Goal: Find specific page/section: Find specific page/section

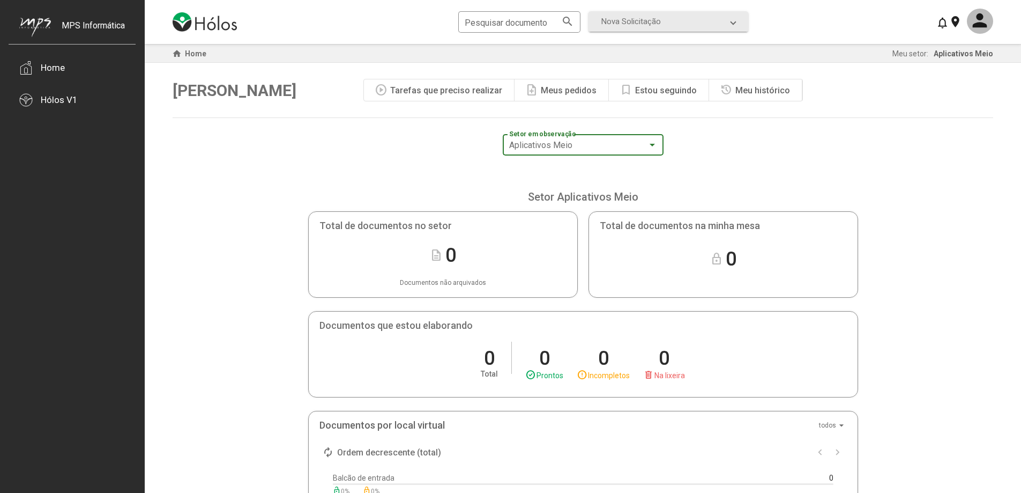
click at [594, 142] on div "Aplicativos Meio" at bounding box center [578, 145] width 138 height 10
click at [595, 142] on span "Aplicativos Meio" at bounding box center [583, 145] width 148 height 26
click at [65, 102] on div "Hólos V1" at bounding box center [59, 99] width 37 height 11
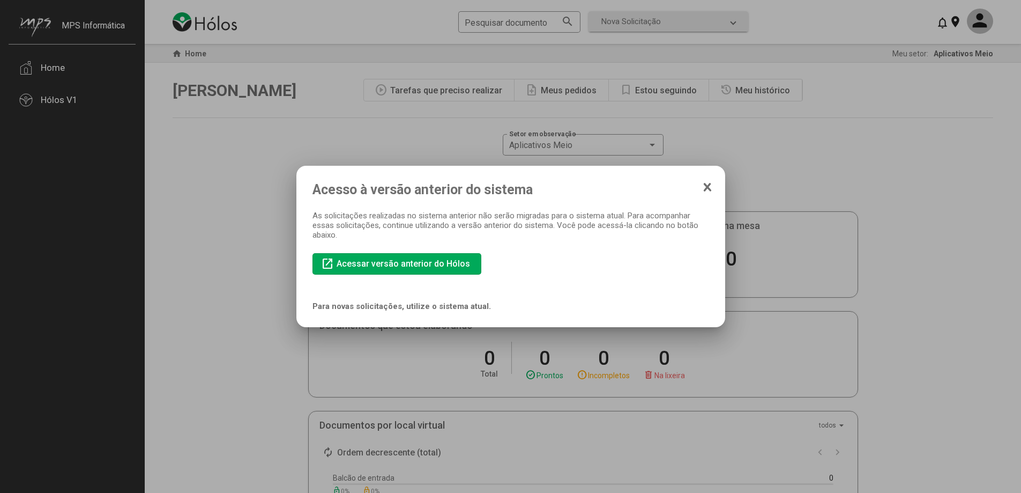
drag, startPoint x: 430, startPoint y: 308, endPoint x: 438, endPoint y: 308, distance: 8.0
click at [435, 308] on b "Para novas solicitações, utilize o sistema atual." at bounding box center [401, 306] width 178 height 10
drag, startPoint x: 707, startPoint y: 185, endPoint x: 580, endPoint y: 164, distance: 128.2
click at [706, 185] on icon at bounding box center [707, 187] width 9 height 11
